Goal: Transaction & Acquisition: Purchase product/service

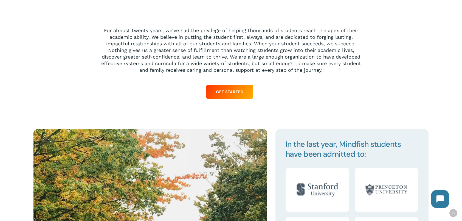
scroll to position [549, 0]
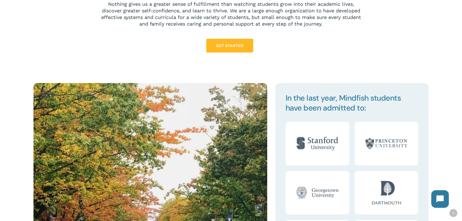
click at [231, 47] on span "Get Started" at bounding box center [230, 45] width 28 height 5
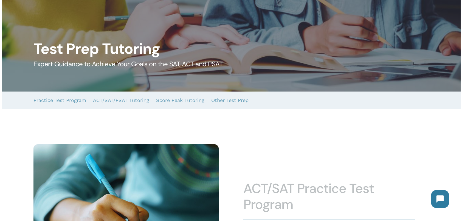
scroll to position [55, 0]
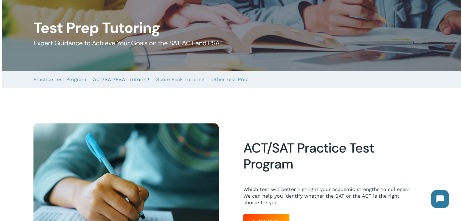
click at [120, 81] on link "ACT/SAT/PSAT Tutoring" at bounding box center [121, 80] width 56 height 18
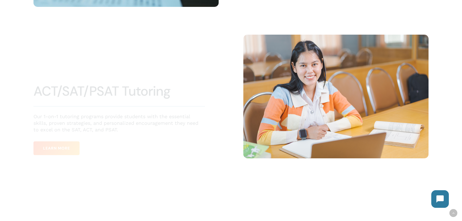
scroll to position [295, 0]
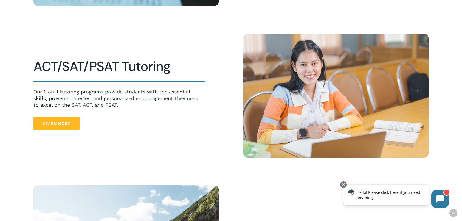
click at [57, 122] on span "Learn More" at bounding box center [56, 122] width 27 height 5
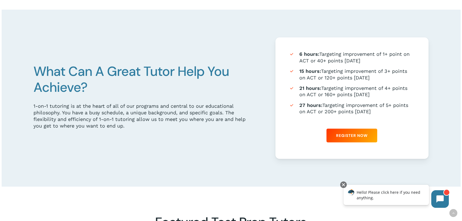
scroll to position [329, 0]
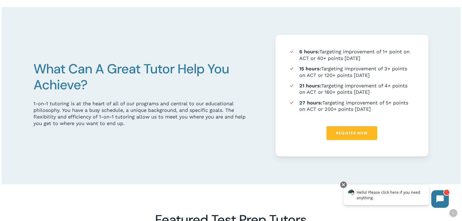
click at [359, 133] on span "Register Now" at bounding box center [352, 132] width 32 height 5
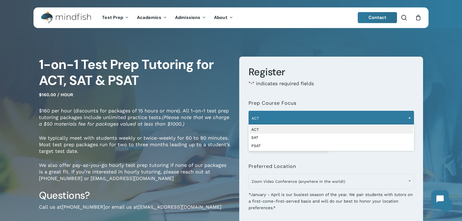
click at [323, 114] on span "ACT" at bounding box center [331, 118] width 165 height 12
select select "***"
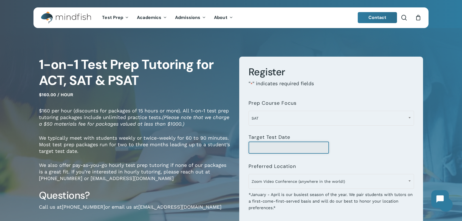
click at [279, 149] on input "Target Test Date" at bounding box center [289, 147] width 81 height 12
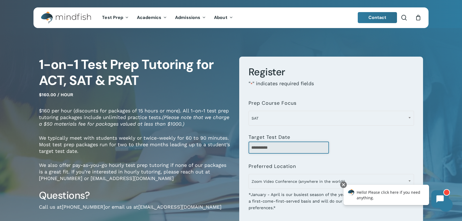
type input "**********"
click at [433, 142] on div "1-on-1 Test Prep Tutoring for ACT, SAT & PSAT $160.00 / hour $160 per hour (dis…" at bounding box center [231, 203] width 439 height 340
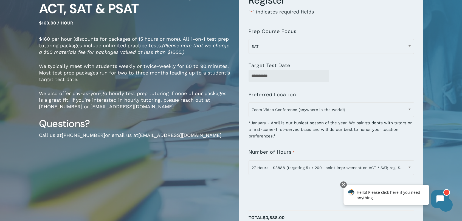
scroll to position [88, 0]
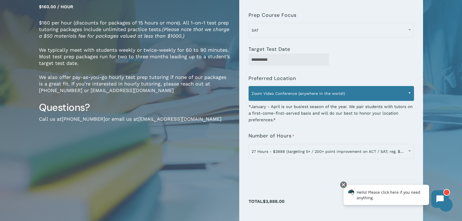
click at [392, 93] on span "Zoom Video Conference (anywhere in the world!)" at bounding box center [331, 94] width 165 height 12
